Goal: Information Seeking & Learning: Learn about a topic

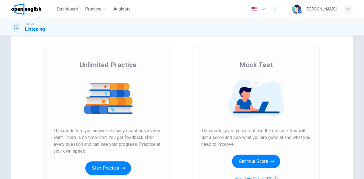
scroll to position [85, 0]
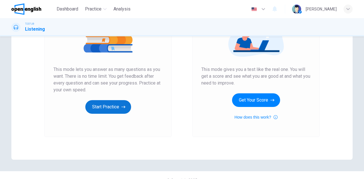
click at [108, 106] on button "Start Practice" at bounding box center [108, 107] width 46 height 14
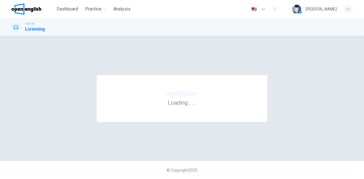
scroll to position [0, 0]
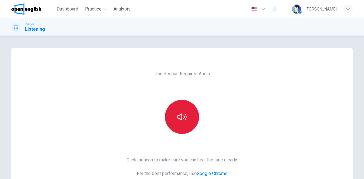
click at [171, 120] on button "button" at bounding box center [182, 117] width 34 height 34
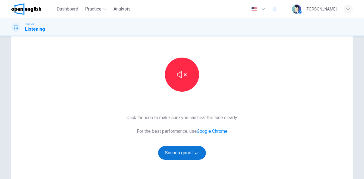
scroll to position [85, 0]
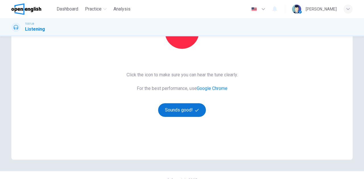
click at [181, 115] on button "Sounds good!" at bounding box center [182, 111] width 48 height 14
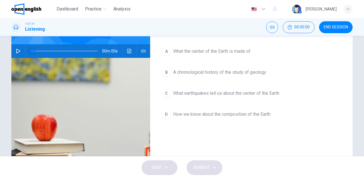
scroll to position [28, 0]
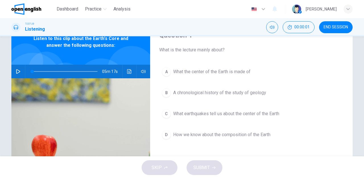
click at [19, 73] on icon "button" at bounding box center [18, 71] width 5 height 5
drag, startPoint x: 32, startPoint y: 71, endPoint x: 16, endPoint y: 69, distance: 15.9
click at [16, 69] on div "05m 17s" at bounding box center [80, 72] width 139 height 14
drag, startPoint x: 30, startPoint y: 72, endPoint x: 11, endPoint y: 71, distance: 18.8
click at [13, 71] on div "05m 17s" at bounding box center [80, 72] width 139 height 14
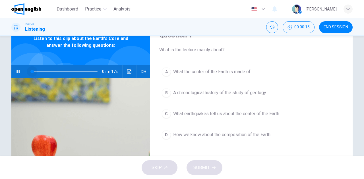
drag, startPoint x: 32, startPoint y: 71, endPoint x: 16, endPoint y: 72, distance: 16.2
click at [16, 71] on div "05m 17s" at bounding box center [80, 72] width 139 height 14
drag, startPoint x: 32, startPoint y: 71, endPoint x: 9, endPoint y: 67, distance: 23.7
click at [9, 67] on div "Question 1 What is the lecture mainly about? A What the center of the Earth is …" at bounding box center [181, 118] width 359 height 198
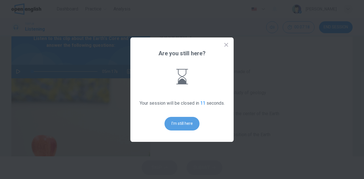
click at [182, 119] on button "I'm still here" at bounding box center [182, 124] width 35 height 14
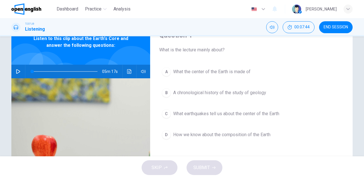
scroll to position [0, 0]
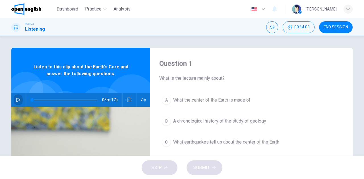
click at [17, 98] on icon "button" at bounding box center [18, 100] width 5 height 5
click at [32, 100] on span at bounding box center [64, 100] width 65 height 8
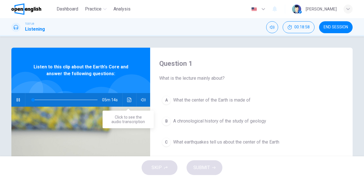
click at [127, 100] on icon "Click to see the audio transcription" at bounding box center [129, 100] width 4 height 5
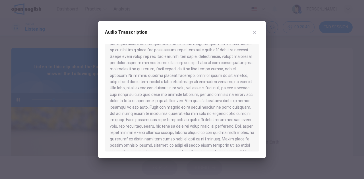
scroll to position [111, 0]
drag, startPoint x: 255, startPoint y: 87, endPoint x: 258, endPoint y: 97, distance: 10.2
click at [257, 97] on div at bounding box center [182, 98] width 154 height 108
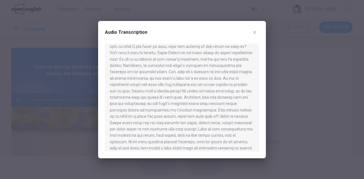
scroll to position [35, 0]
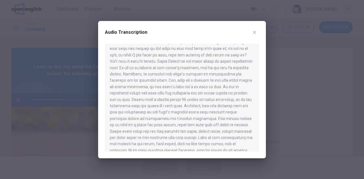
click at [61, 79] on div at bounding box center [182, 89] width 364 height 179
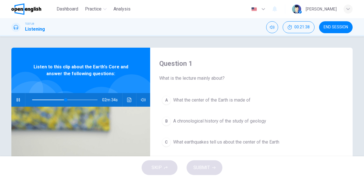
click at [16, 99] on icon "button" at bounding box center [18, 100] width 5 height 5
drag, startPoint x: 64, startPoint y: 99, endPoint x: 16, endPoint y: 95, distance: 47.3
click at [16, 95] on div "04m 14s" at bounding box center [80, 100] width 139 height 14
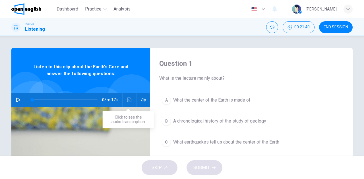
click at [128, 99] on icon "Click to see the audio transcription" at bounding box center [129, 100] width 5 height 5
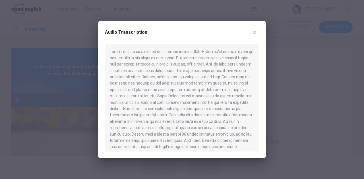
click at [26, 94] on div at bounding box center [182, 89] width 364 height 179
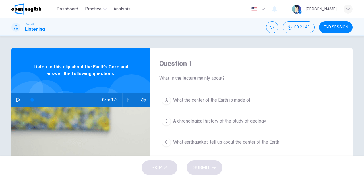
click at [16, 102] on icon "button" at bounding box center [18, 100] width 4 height 5
click at [127, 99] on icon "Click to see the audio transcription" at bounding box center [129, 100] width 4 height 5
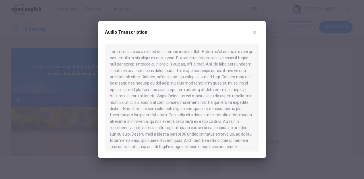
scroll to position [28, 0]
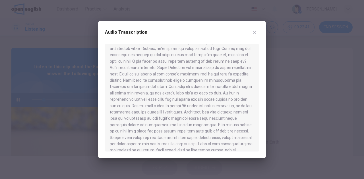
drag, startPoint x: 54, startPoint y: 83, endPoint x: 50, endPoint y: 87, distance: 5.2
click at [54, 83] on div at bounding box center [182, 89] width 364 height 179
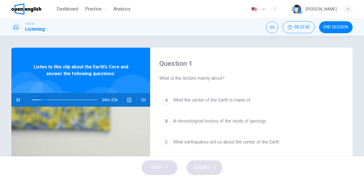
drag, startPoint x: 42, startPoint y: 100, endPoint x: 18, endPoint y: 100, distance: 23.9
click at [18, 100] on div "04m 23s" at bounding box center [80, 100] width 139 height 14
click at [127, 101] on icon "Click to see the audio transcription" at bounding box center [129, 100] width 4 height 5
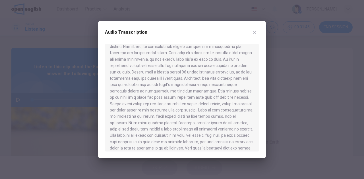
scroll to position [199, 0]
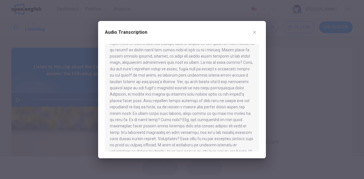
click at [275, 87] on div at bounding box center [182, 89] width 364 height 179
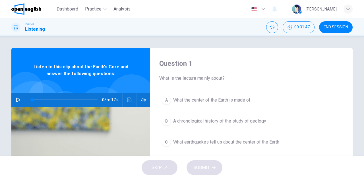
scroll to position [28, 0]
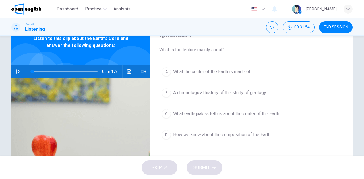
click at [197, 114] on span "What earthquakes tell us about the center of the Earth" at bounding box center [226, 114] width 106 height 7
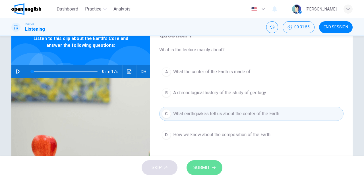
click at [203, 171] on span "SUBMIT" at bounding box center [201, 168] width 16 height 8
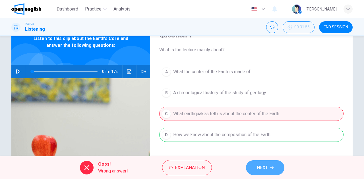
click at [270, 168] on button "NEXT" at bounding box center [265, 168] width 38 height 15
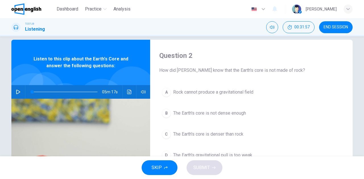
scroll to position [0, 0]
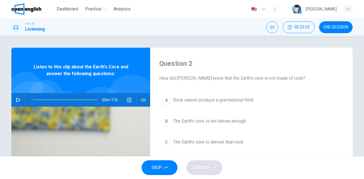
click at [20, 98] on div "05m 17s" at bounding box center [80, 100] width 139 height 14
click at [14, 100] on button "button" at bounding box center [18, 100] width 9 height 14
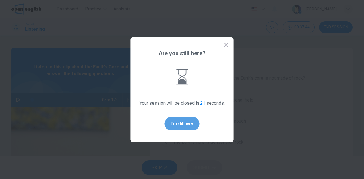
drag, startPoint x: 185, startPoint y: 120, endPoint x: 85, endPoint y: 90, distance: 104.4
click at [184, 120] on button "I'm still here" at bounding box center [182, 124] width 35 height 14
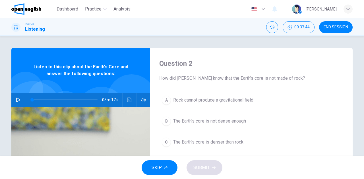
click at [57, 78] on div "Listen to this clip about the Earth's Core and answer the following questions:" at bounding box center [80, 71] width 139 height 46
click at [16, 100] on icon "button" at bounding box center [18, 100] width 4 height 5
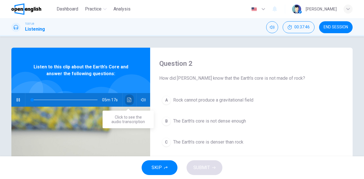
click at [128, 100] on icon "Click to see the audio transcription" at bounding box center [129, 100] width 4 height 5
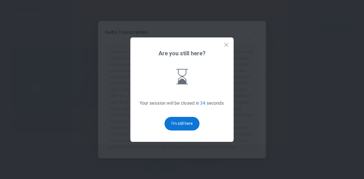
click at [183, 120] on button "I'm still here" at bounding box center [182, 124] width 35 height 14
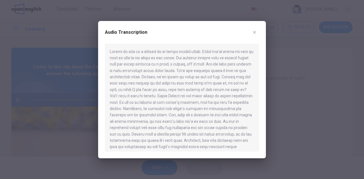
drag, startPoint x: 68, startPoint y: 80, endPoint x: 59, endPoint y: 88, distance: 11.9
click at [68, 80] on div at bounding box center [182, 89] width 364 height 179
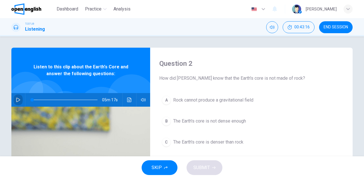
click at [16, 98] on icon "button" at bounding box center [18, 100] width 4 height 5
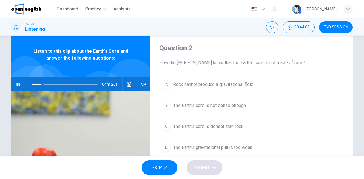
scroll to position [28, 0]
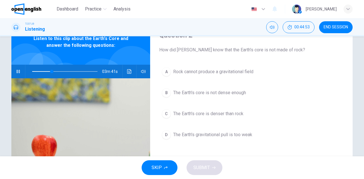
click at [184, 115] on span "The Earth's core is denser than rock" at bounding box center [208, 114] width 70 height 7
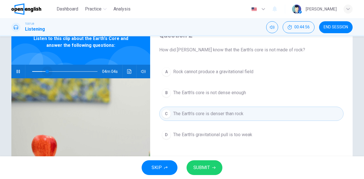
click at [46, 71] on span at bounding box center [47, 71] width 3 height 3
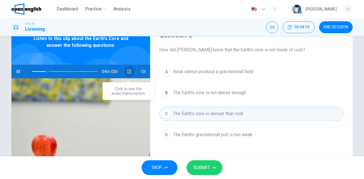
click at [127, 71] on icon "Click to see the audio transcription" at bounding box center [129, 71] width 5 height 5
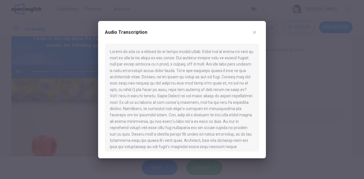
click at [61, 63] on div at bounding box center [182, 89] width 364 height 179
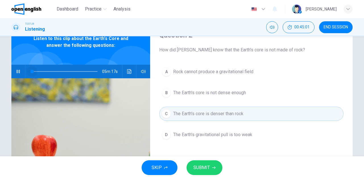
drag, startPoint x: 48, startPoint y: 72, endPoint x: 0, endPoint y: 68, distance: 48.0
click at [0, 68] on div "Question 2 How did [PERSON_NAME] know that the Earth's core is not made of rock…" at bounding box center [182, 96] width 364 height 120
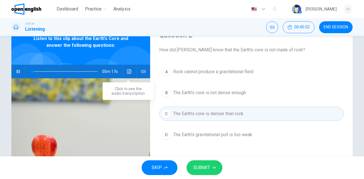
click at [130, 71] on button "Click to see the audio transcription" at bounding box center [129, 72] width 9 height 14
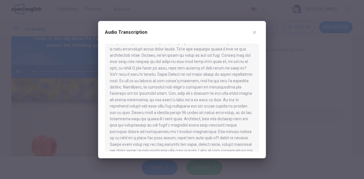
scroll to position [29, 0]
click at [2, 93] on div at bounding box center [182, 89] width 364 height 179
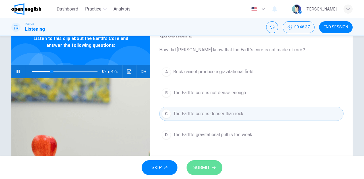
click at [207, 169] on span "SUBMIT" at bounding box center [201, 168] width 16 height 8
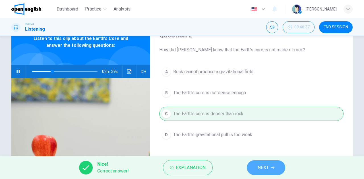
click at [259, 166] on span "NEXT" at bounding box center [263, 168] width 11 height 8
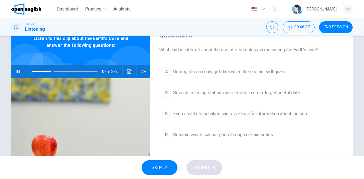
scroll to position [0, 0]
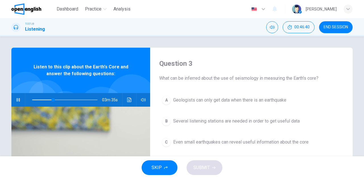
click at [32, 100] on span at bounding box center [64, 100] width 65 height 8
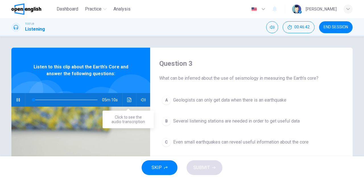
click at [127, 99] on icon "Click to see the audio transcription" at bounding box center [129, 100] width 5 height 5
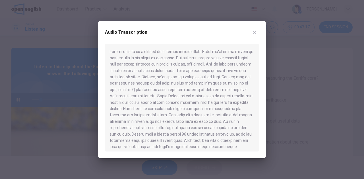
click at [27, 88] on div at bounding box center [182, 89] width 364 height 179
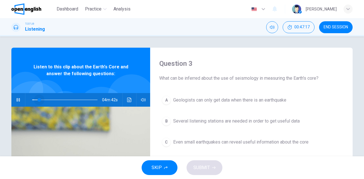
drag, startPoint x: 38, startPoint y: 101, endPoint x: 10, endPoint y: 100, distance: 28.4
click at [11, 100] on div "04m 42s" at bounding box center [80, 100] width 139 height 14
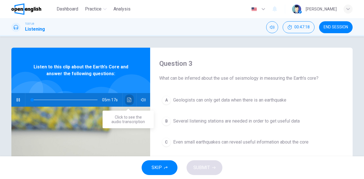
click at [128, 99] on icon "Click to see the audio transcription" at bounding box center [129, 100] width 5 height 5
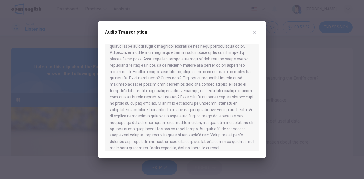
scroll to position [245, 0]
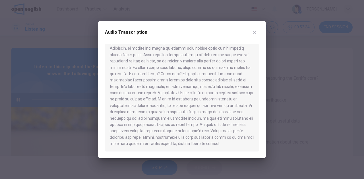
click at [6, 74] on div at bounding box center [182, 89] width 364 height 179
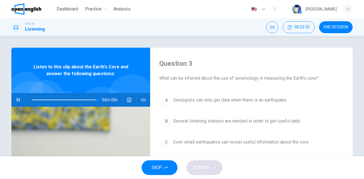
type input "*"
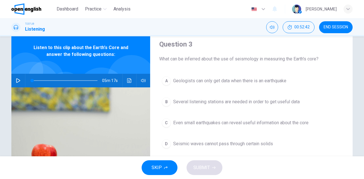
scroll to position [28, 0]
